Goal: Information Seeking & Learning: Check status

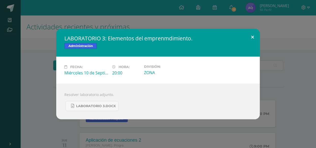
click at [253, 36] on button at bounding box center [252, 37] width 15 height 17
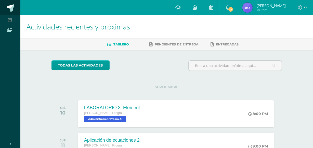
click at [8, 8] on span at bounding box center [11, 8] width 8 height 8
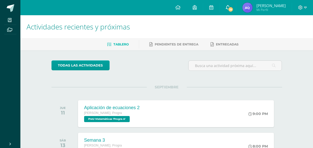
click at [236, 10] on link "19" at bounding box center [227, 7] width 16 height 15
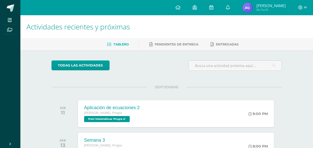
click at [252, 10] on img at bounding box center [247, 8] width 10 height 10
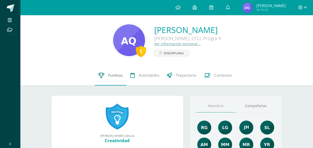
click at [100, 74] on icon at bounding box center [101, 75] width 6 height 5
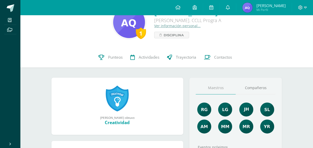
scroll to position [28, 0]
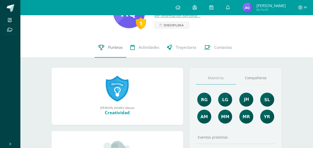
click at [115, 48] on span "Punteos" at bounding box center [115, 47] width 15 height 5
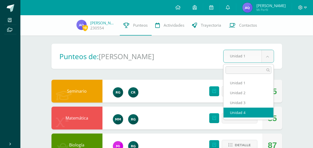
select select "Unidad 4"
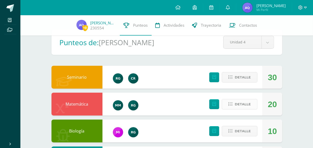
scroll to position [15, 0]
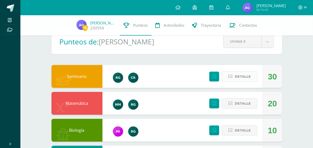
click at [235, 78] on span "Detalle" at bounding box center [242, 76] width 16 height 9
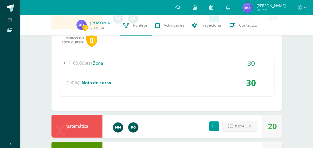
scroll to position [82, 0]
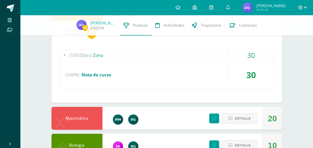
click at [226, 54] on div "(100.00pts) Zona" at bounding box center [166, 55] width 215 height 11
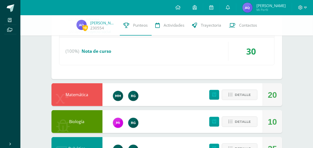
scroll to position [155, 0]
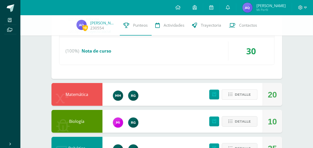
click at [242, 93] on span "Detalle" at bounding box center [242, 94] width 16 height 9
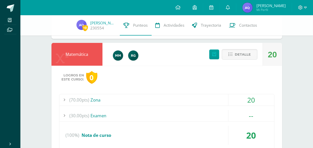
click at [233, 100] on div "20" at bounding box center [251, 99] width 46 height 11
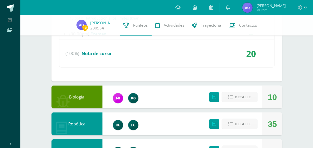
scroll to position [261, 0]
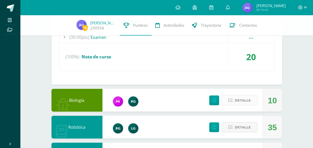
click at [241, 98] on span "Detalle" at bounding box center [242, 100] width 16 height 9
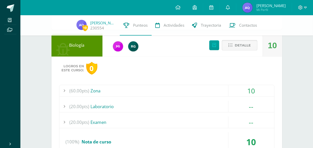
scroll to position [331, 0]
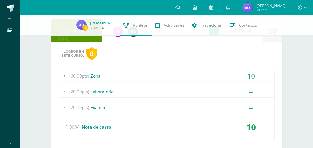
click at [215, 110] on div "(20.00pts) Examen" at bounding box center [166, 107] width 215 height 11
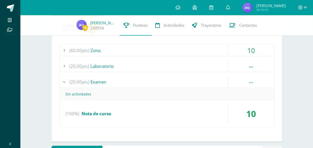
scroll to position [316, 0]
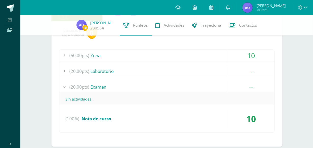
click at [202, 55] on div "(60.00pts) Zona" at bounding box center [166, 55] width 215 height 11
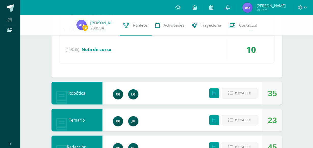
scroll to position [410, 0]
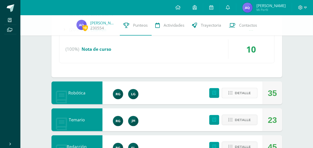
click at [231, 94] on button "Detalle" at bounding box center [239, 93] width 36 height 10
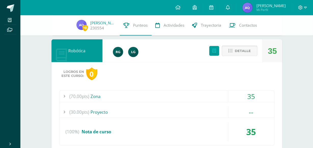
scroll to position [461, 0]
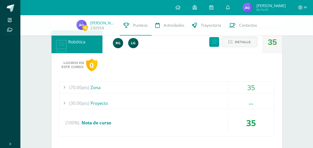
click at [215, 90] on div "(70.00pts) Zona" at bounding box center [166, 87] width 215 height 11
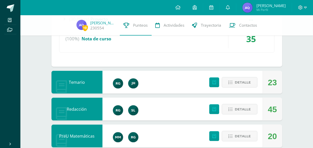
scroll to position [564, 0]
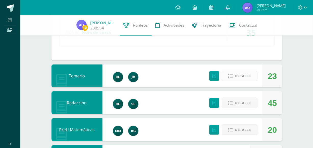
click at [241, 78] on span "Detalle" at bounding box center [242, 76] width 16 height 9
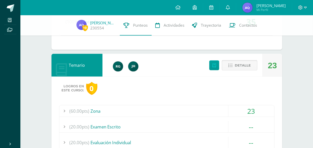
scroll to position [611, 0]
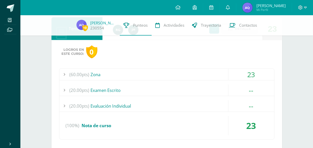
click at [217, 86] on div "(20.00pts) Examen Escrito" at bounding box center [166, 90] width 215 height 11
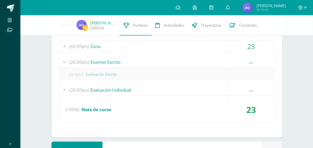
scroll to position [591, 0]
click at [212, 43] on div "(60.00pts) Zona" at bounding box center [166, 46] width 215 height 11
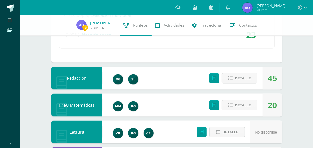
scroll to position [703, 0]
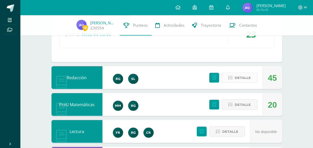
click at [245, 80] on span "Detalle" at bounding box center [242, 77] width 16 height 9
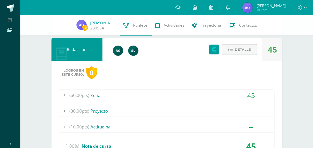
scroll to position [738, 0]
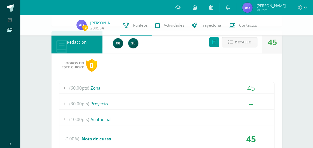
click at [247, 87] on div "45" at bounding box center [251, 87] width 46 height 11
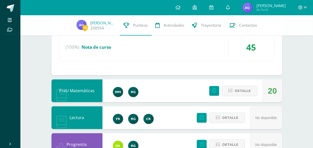
scroll to position [821, 0]
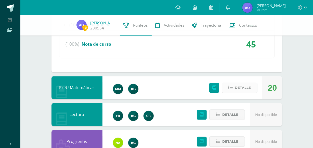
click at [244, 87] on span "Detalle" at bounding box center [242, 87] width 16 height 9
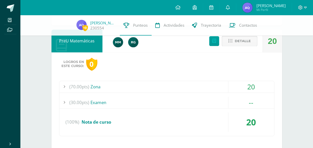
click at [244, 87] on div "20" at bounding box center [251, 86] width 46 height 11
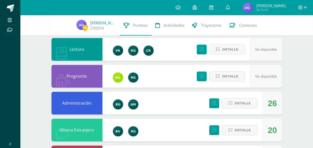
scroll to position [993, 0]
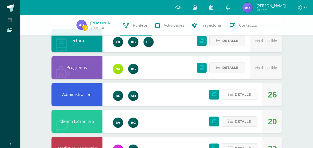
click at [249, 90] on span "Detalle" at bounding box center [242, 94] width 16 height 9
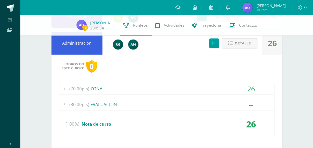
click at [175, 92] on div "(70.00pts) ZONA" at bounding box center [166, 88] width 215 height 11
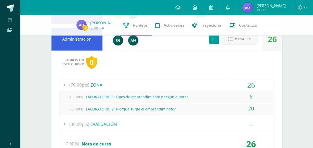
scroll to position [1009, 0]
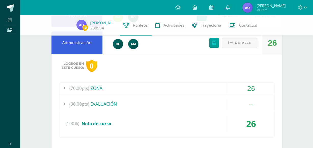
click at [175, 92] on div "(70.00pts) ZONA" at bounding box center [166, 88] width 215 height 11
